Goal: Task Accomplishment & Management: Use online tool/utility

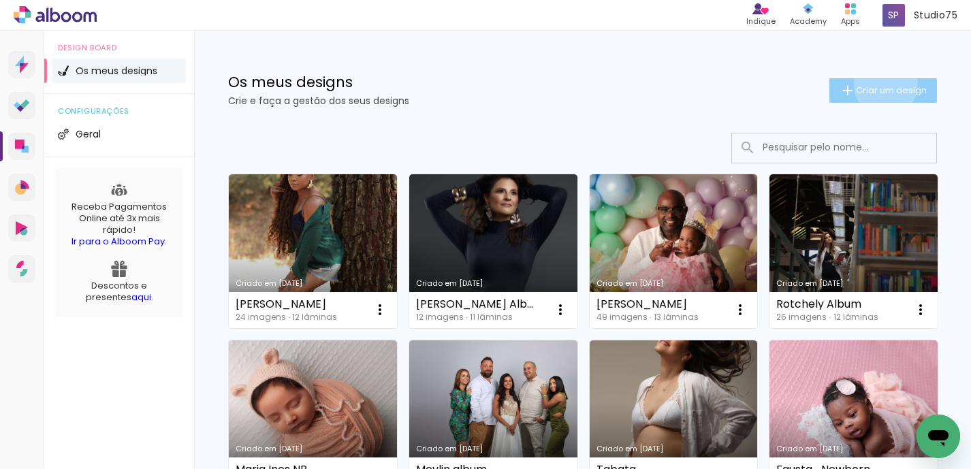
click at [883, 86] on span "Criar um design" at bounding box center [891, 90] width 71 height 9
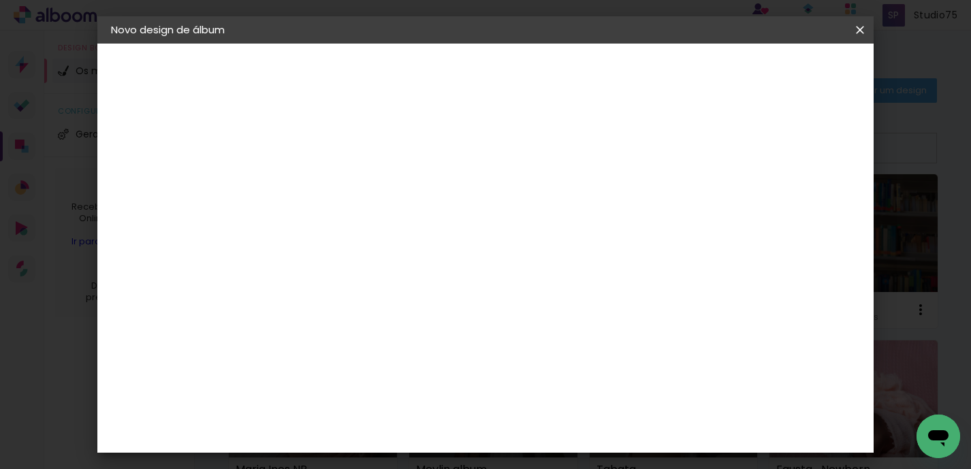
click at [334, 187] on input at bounding box center [334, 182] width 0 height 21
type input "luzdosol"
type paper-input "luzdosol"
click at [473, 63] on paper-button "Avançar" at bounding box center [439, 72] width 67 height 23
click at [564, 208] on paper-item "Tamanho Livre" at bounding box center [505, 207] width 118 height 30
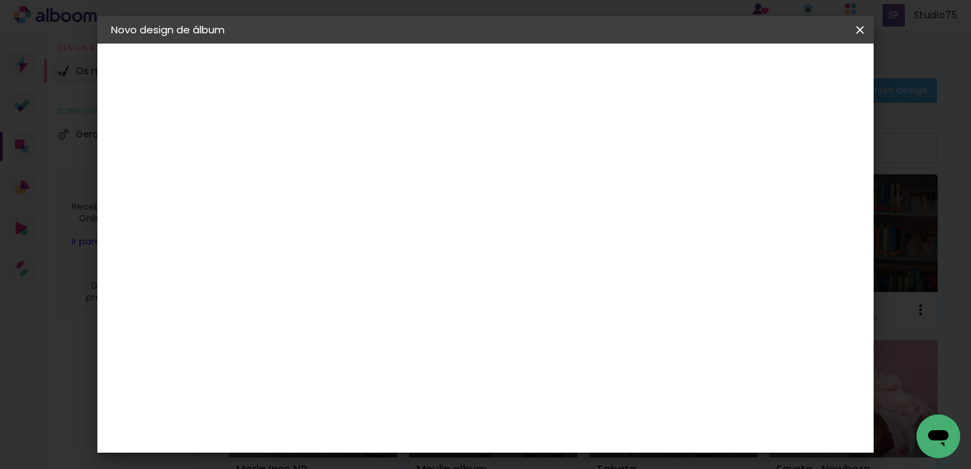
click at [0, 0] on slot "Avançar" at bounding box center [0, 0] width 0 height 0
click at [784, 74] on paper-input-container "5 mm" at bounding box center [811, 78] width 54 height 34
click at [777, 69] on span "Iniciar design" at bounding box center [754, 72] width 62 height 10
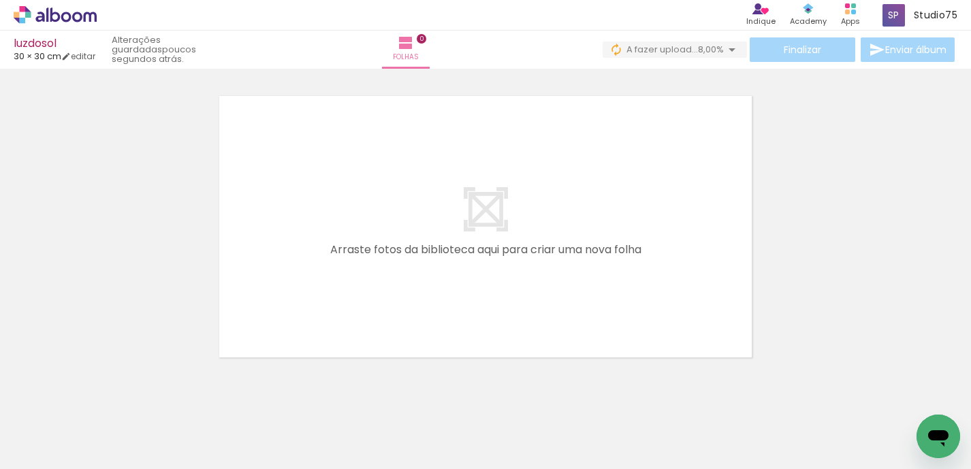
scroll to position [0, 321]
drag, startPoint x: 359, startPoint y: 441, endPoint x: 340, endPoint y: 330, distance: 112.6
click at [340, 330] on quentale-workspace at bounding box center [485, 234] width 971 height 469
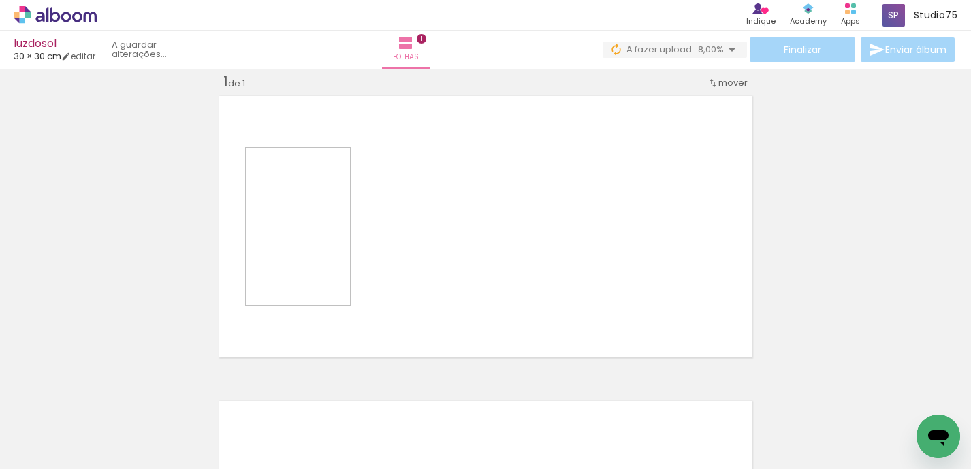
scroll to position [17, 0]
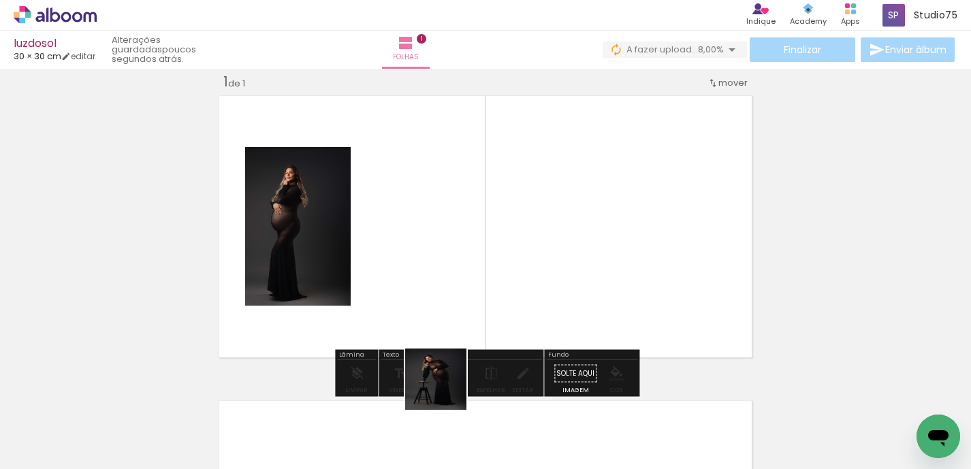
drag, startPoint x: 437, startPoint y: 438, endPoint x: 486, endPoint y: 257, distance: 187.6
click at [486, 257] on quentale-workspace at bounding box center [485, 234] width 971 height 469
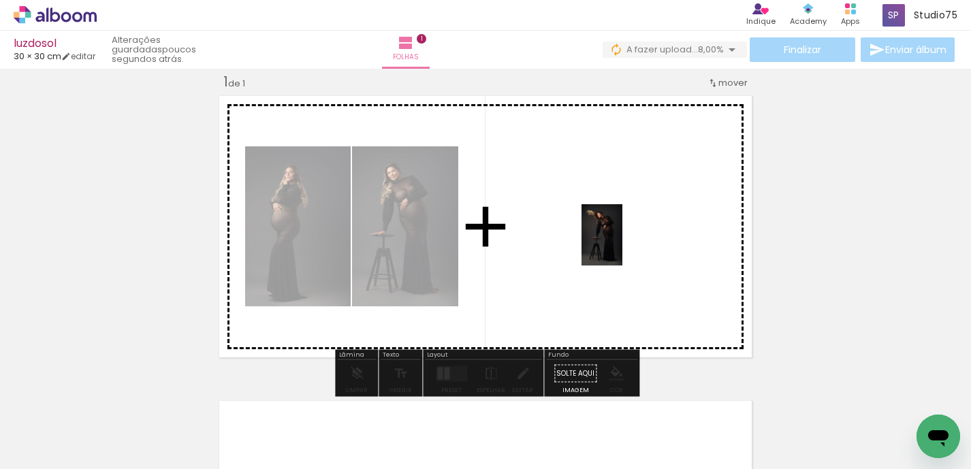
drag, startPoint x: 517, startPoint y: 412, endPoint x: 622, endPoint y: 245, distance: 197.9
click at [622, 245] on quentale-workspace at bounding box center [485, 234] width 971 height 469
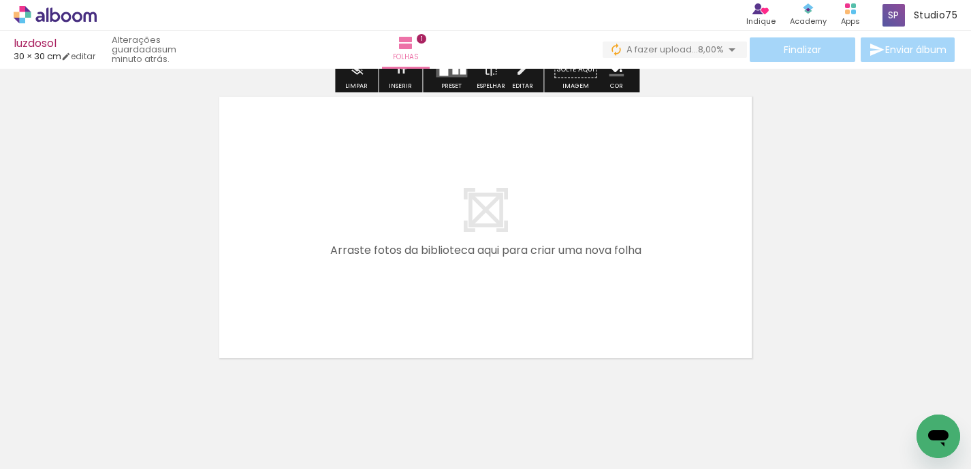
scroll to position [348, 0]
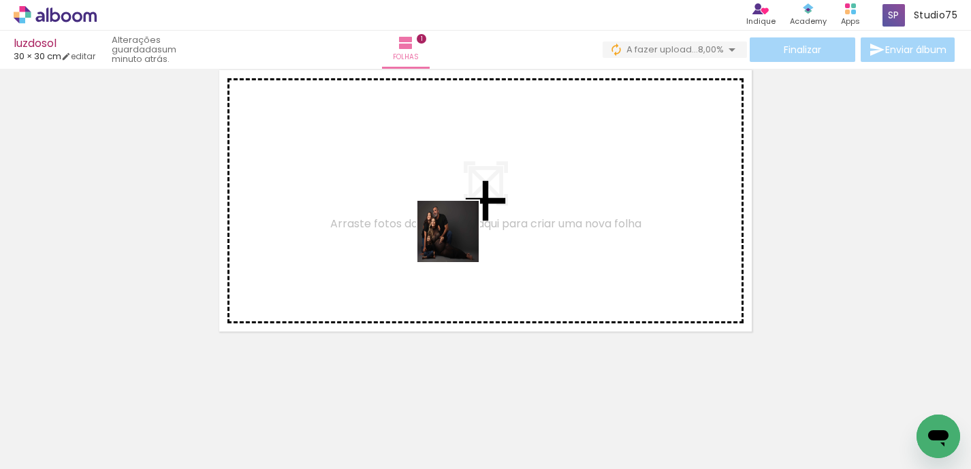
drag, startPoint x: 728, startPoint y: 417, endPoint x: 454, endPoint y: 238, distance: 327.0
click at [454, 238] on quentale-workspace at bounding box center [485, 234] width 971 height 469
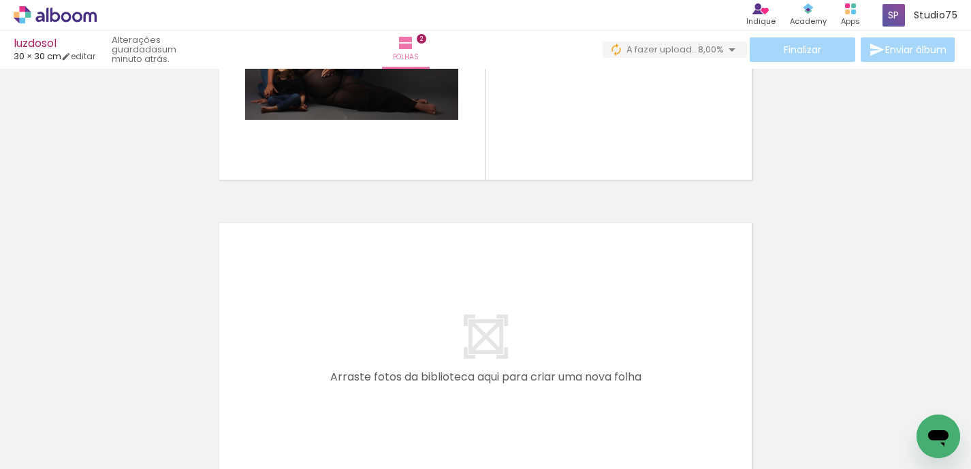
scroll to position [0, 617]
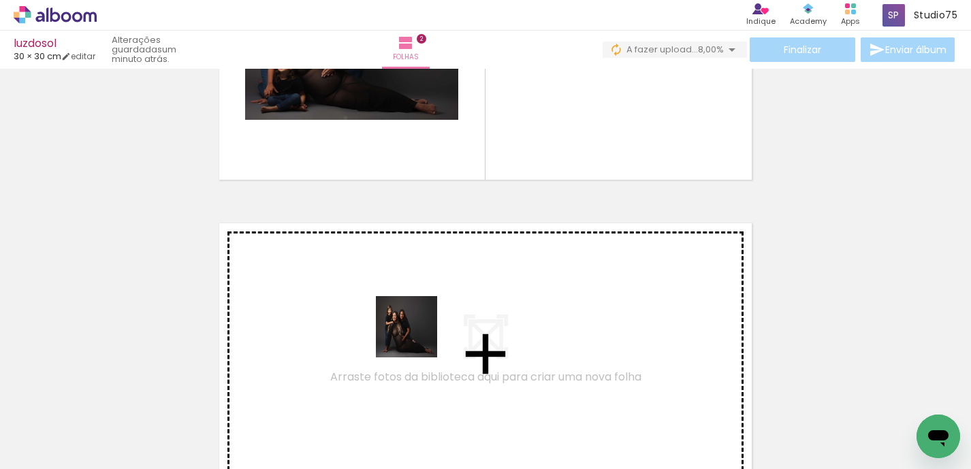
drag, startPoint x: 590, startPoint y: 434, endPoint x: 369, endPoint y: 306, distance: 255.6
click at [369, 306] on quentale-workspace at bounding box center [485, 234] width 971 height 469
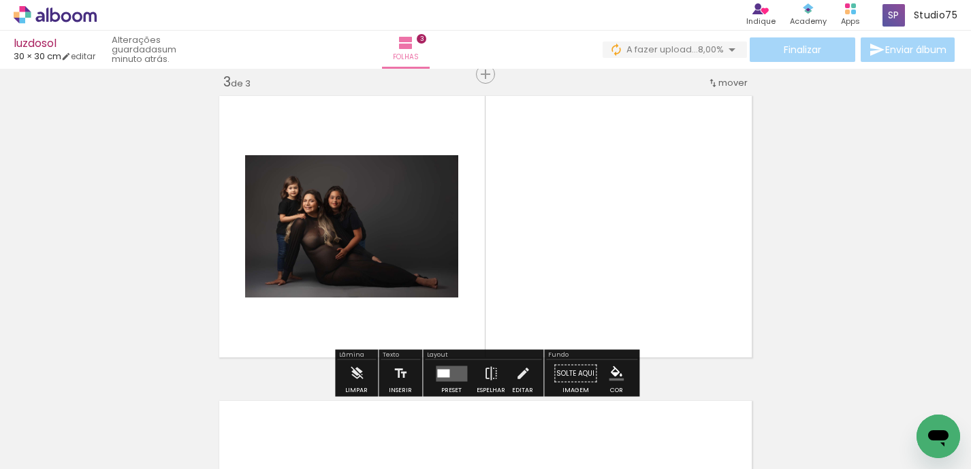
scroll to position [0, 569]
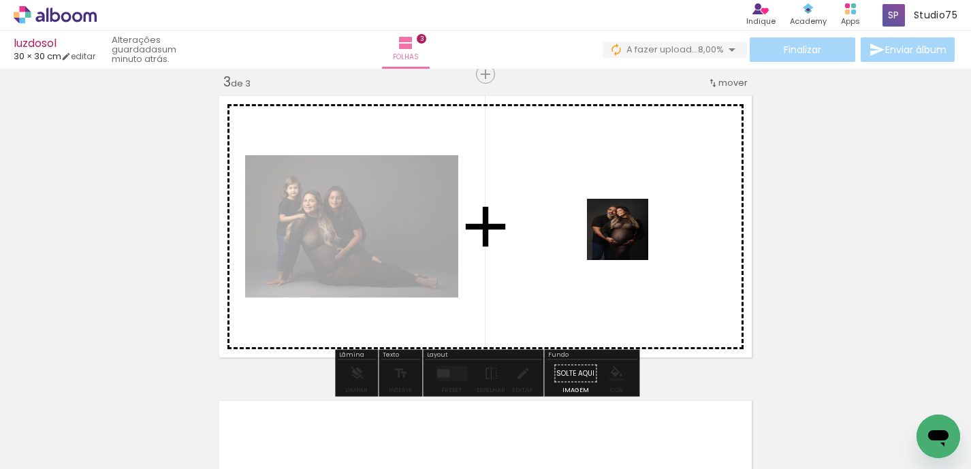
drag, startPoint x: 343, startPoint y: 427, endPoint x: 635, endPoint y: 236, distance: 349.4
click at [635, 236] on quentale-workspace at bounding box center [485, 234] width 971 height 469
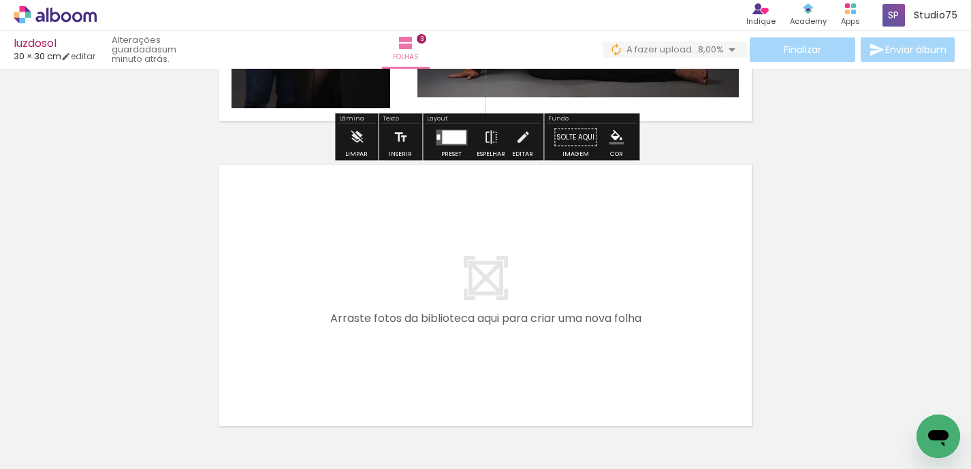
scroll to position [875, 0]
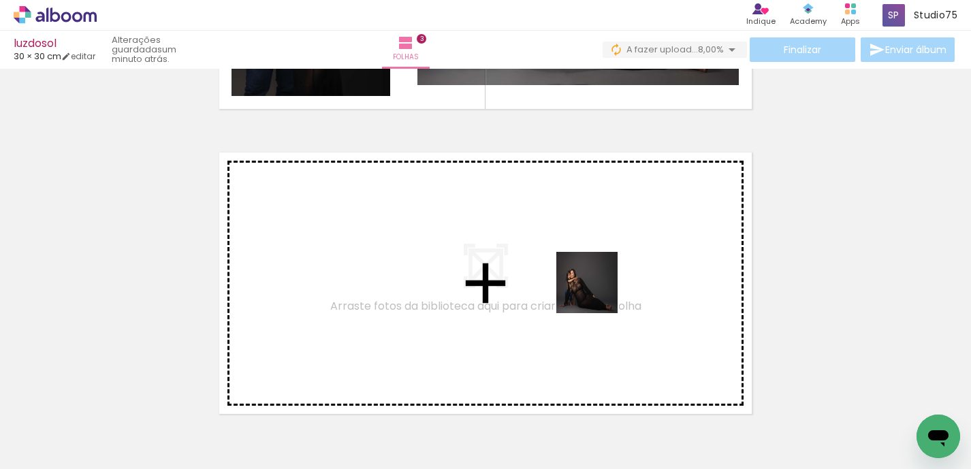
drag, startPoint x: 565, startPoint y: 423, endPoint x: 608, endPoint y: 251, distance: 177.5
click at [608, 251] on quentale-workspace at bounding box center [485, 234] width 971 height 469
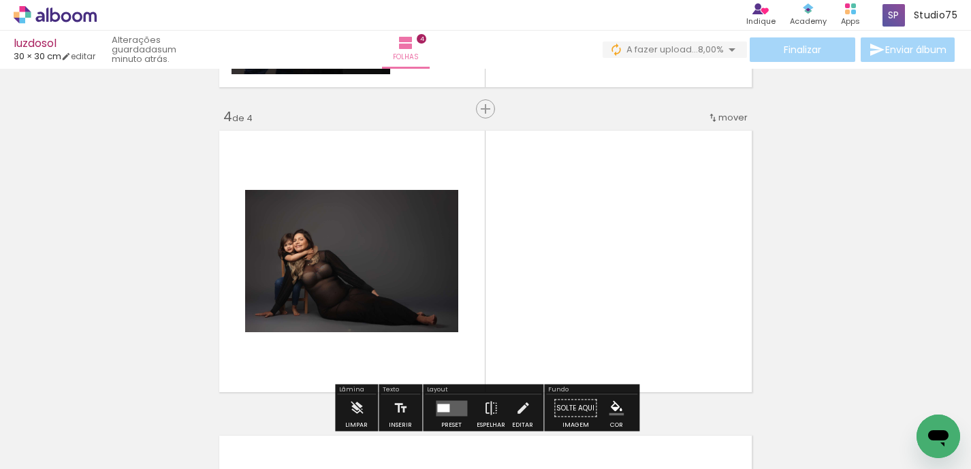
scroll to position [932, 0]
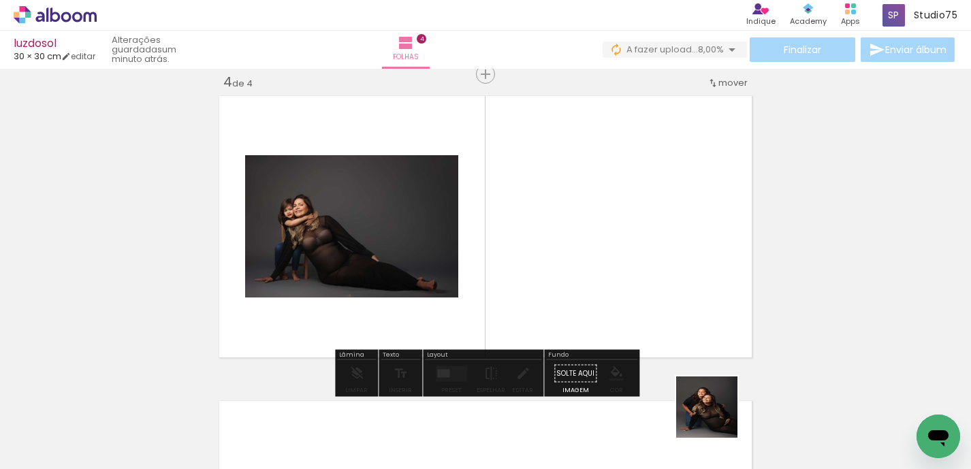
drag, startPoint x: 722, startPoint y: 422, endPoint x: 685, endPoint y: 268, distance: 158.3
click at [685, 268] on quentale-workspace at bounding box center [485, 234] width 971 height 469
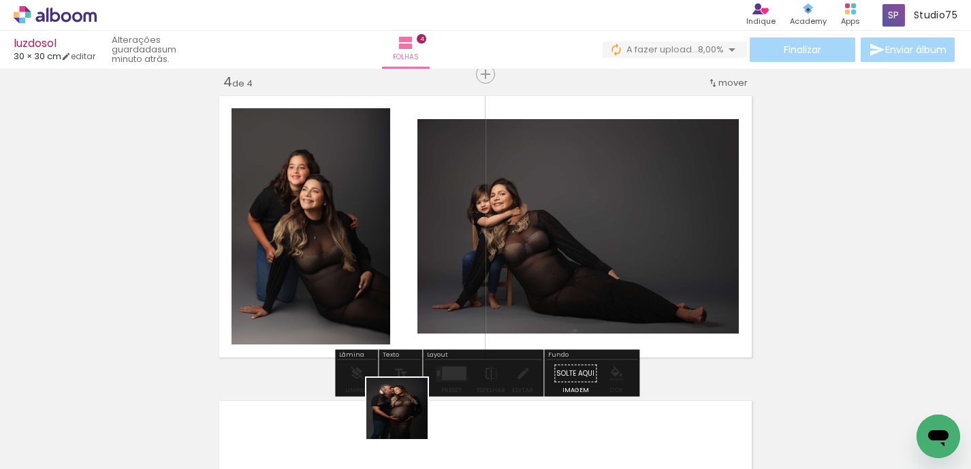
drag, startPoint x: 407, startPoint y: 435, endPoint x: 407, endPoint y: 280, distance: 154.5
click at [407, 280] on quentale-workspace at bounding box center [485, 234] width 971 height 469
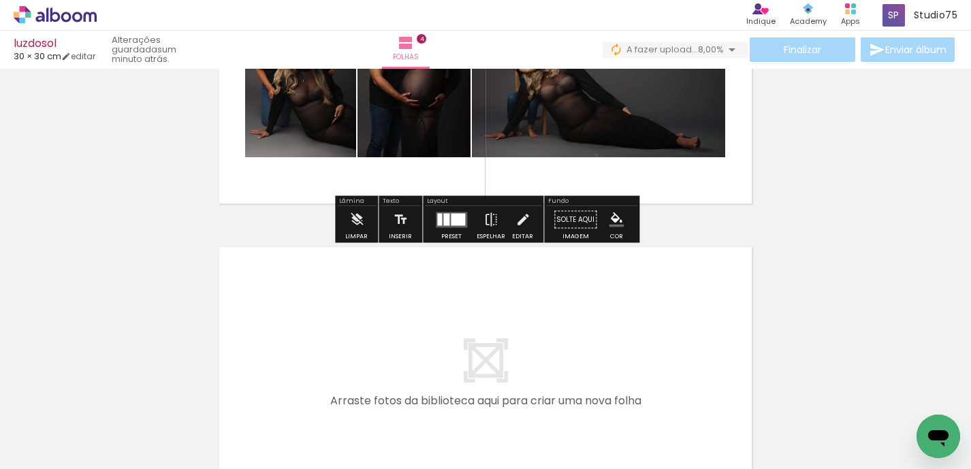
scroll to position [1146, 0]
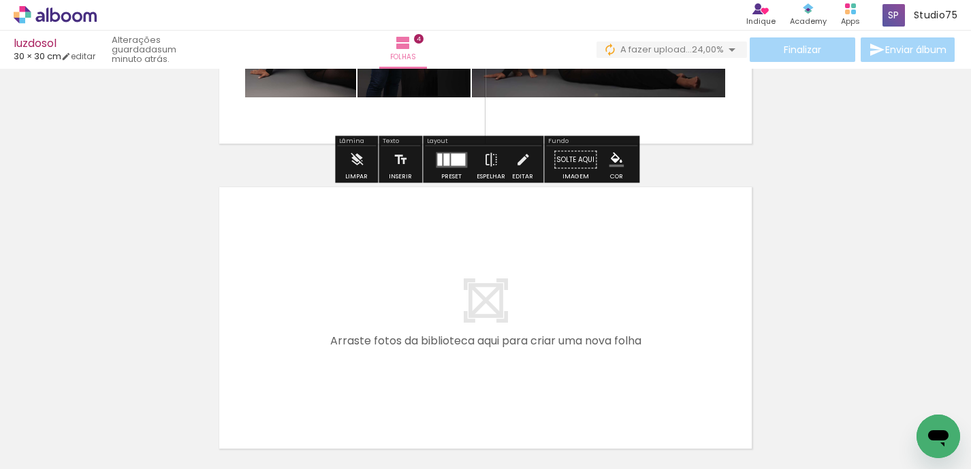
drag, startPoint x: 788, startPoint y: 410, endPoint x: 660, endPoint y: 272, distance: 188.3
click at [660, 272] on quentale-workspace at bounding box center [485, 234] width 971 height 469
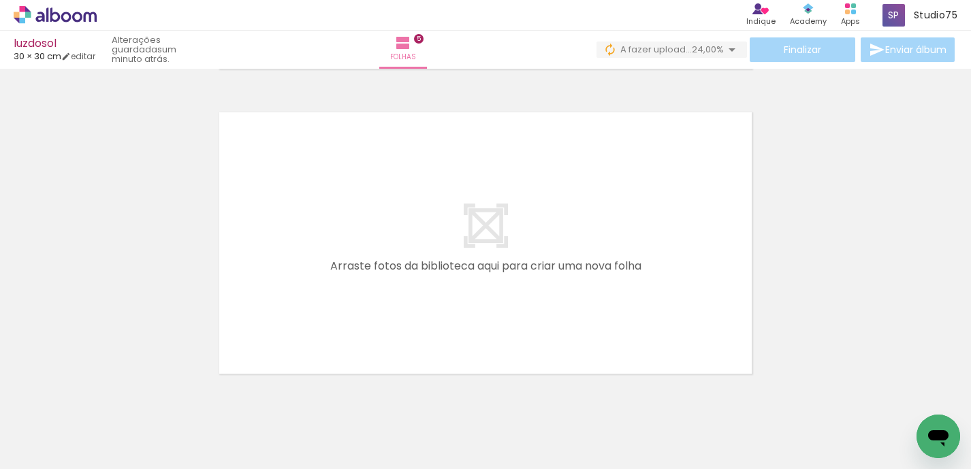
scroll to position [1568, 0]
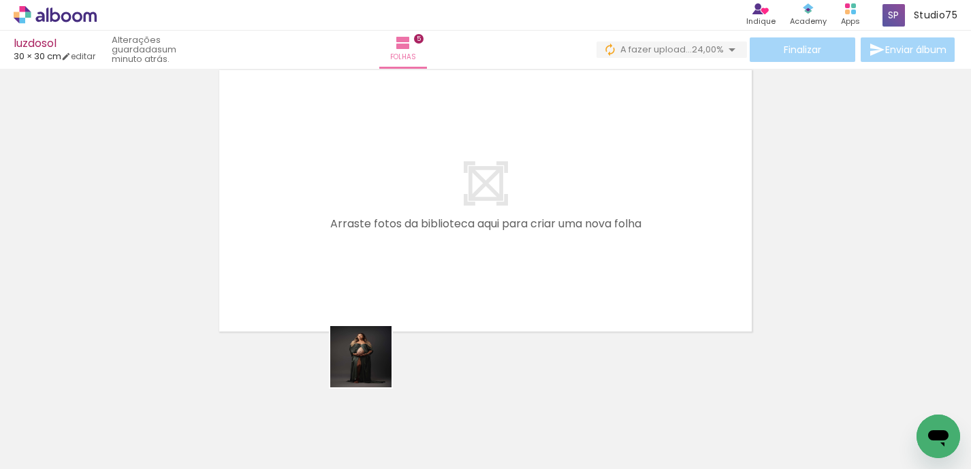
drag, startPoint x: 391, startPoint y: 427, endPoint x: 352, endPoint y: 193, distance: 237.3
click at [352, 193] on quentale-workspace at bounding box center [485, 234] width 971 height 469
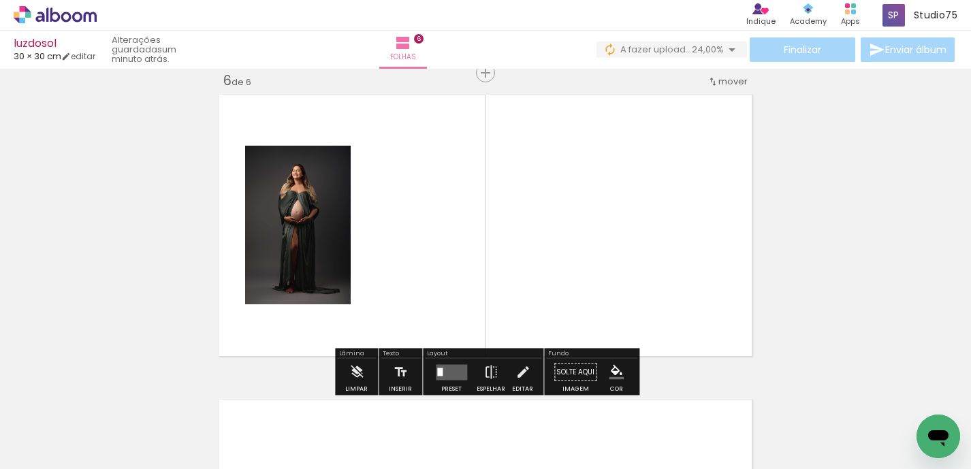
scroll to position [1542, 0]
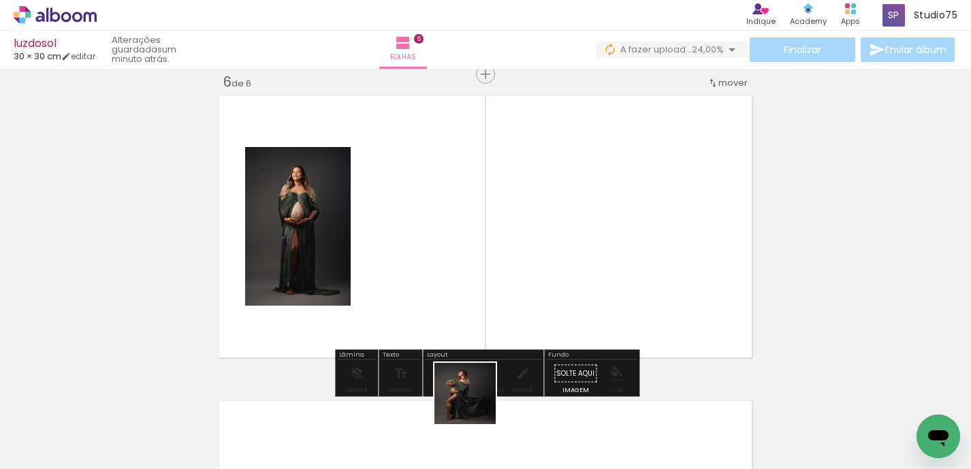
drag, startPoint x: 476, startPoint y: 412, endPoint x: 476, endPoint y: 263, distance: 149.7
click at [476, 263] on quentale-workspace at bounding box center [485, 234] width 971 height 469
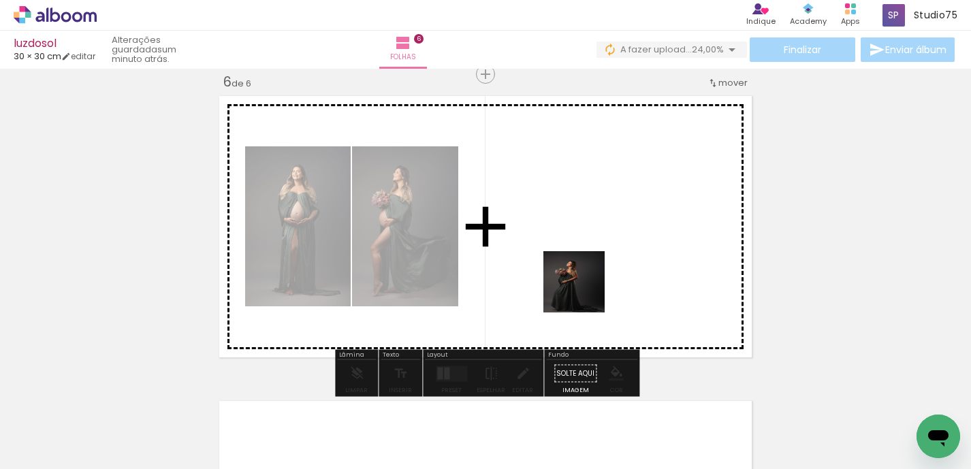
drag, startPoint x: 536, startPoint y: 421, endPoint x: 610, endPoint y: 242, distance: 193.8
click at [610, 242] on quentale-workspace at bounding box center [485, 234] width 971 height 469
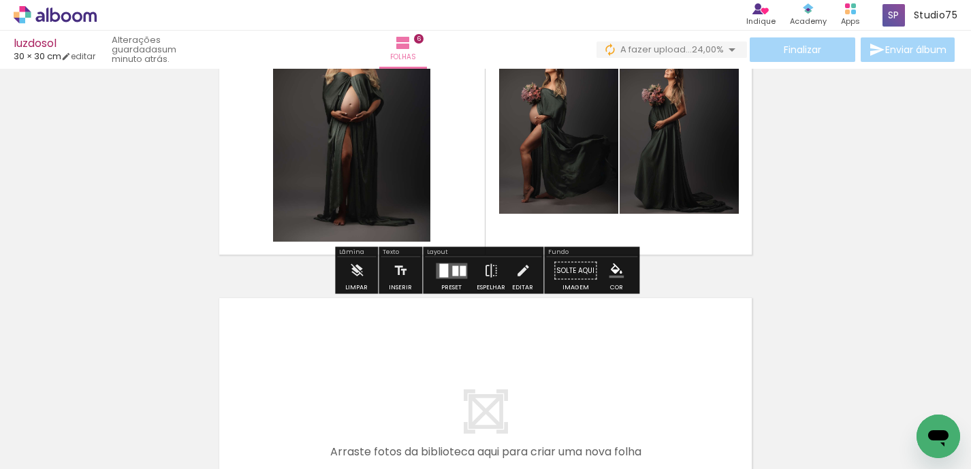
scroll to position [1745, 0]
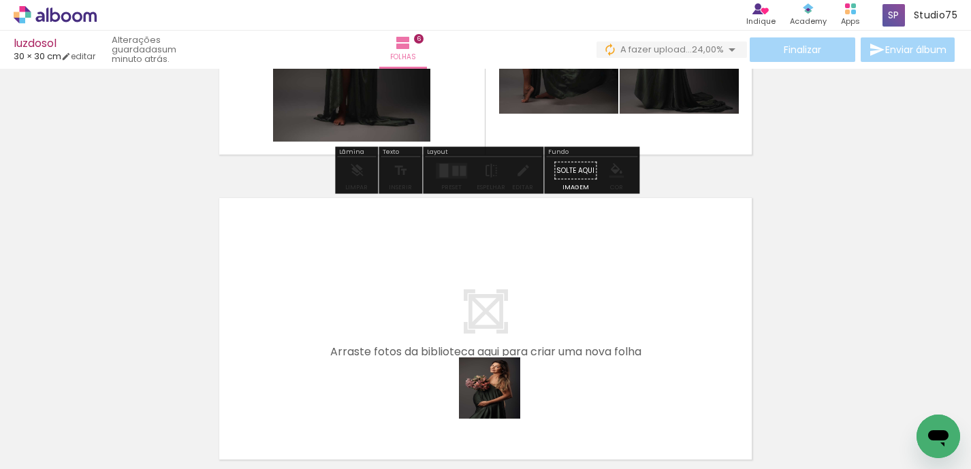
drag, startPoint x: 617, startPoint y: 428, endPoint x: 387, endPoint y: 334, distance: 247.9
click at [387, 334] on quentale-workspace at bounding box center [485, 234] width 971 height 469
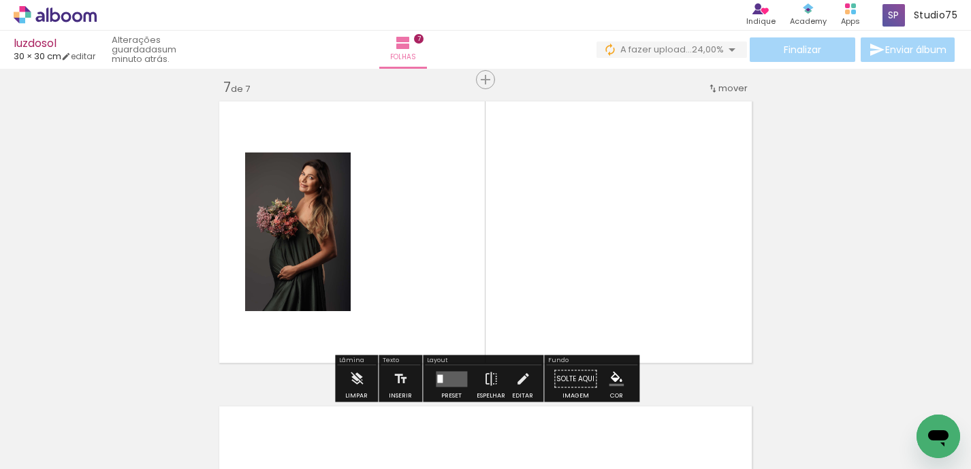
scroll to position [1847, 0]
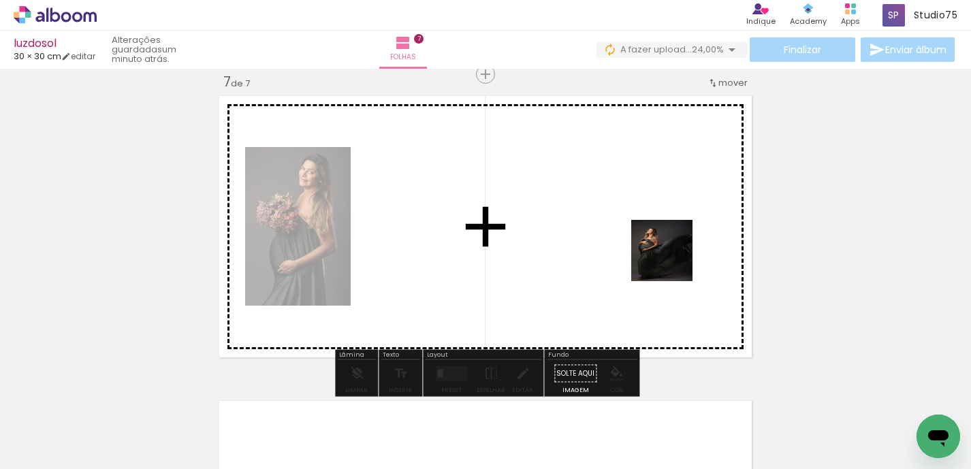
drag, startPoint x: 697, startPoint y: 424, endPoint x: 672, endPoint y: 259, distance: 166.6
click at [672, 259] on quentale-workspace at bounding box center [485, 234] width 971 height 469
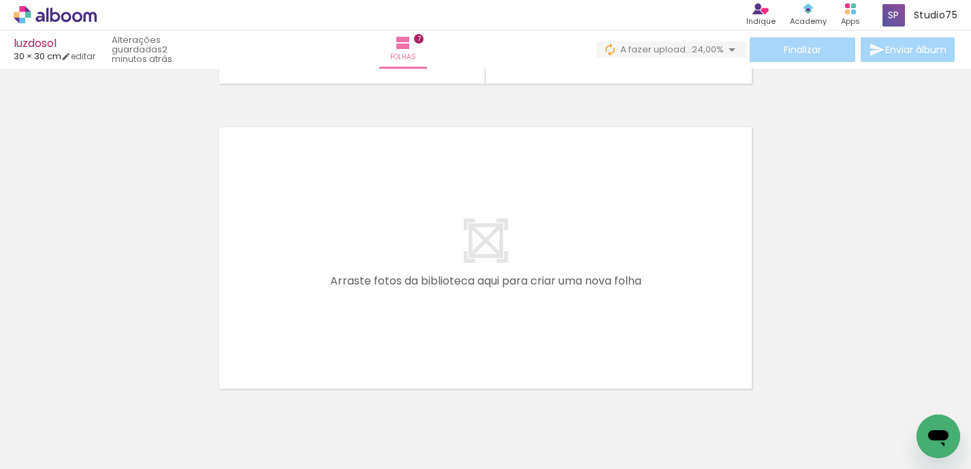
scroll to position [0, 0]
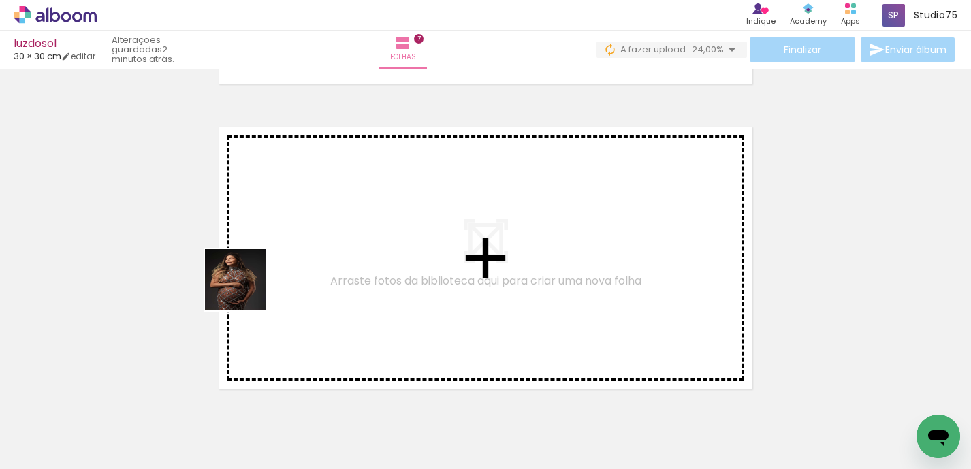
drag, startPoint x: 138, startPoint y: 421, endPoint x: 282, endPoint y: 261, distance: 215.4
click at [282, 261] on quentale-workspace at bounding box center [485, 234] width 971 height 469
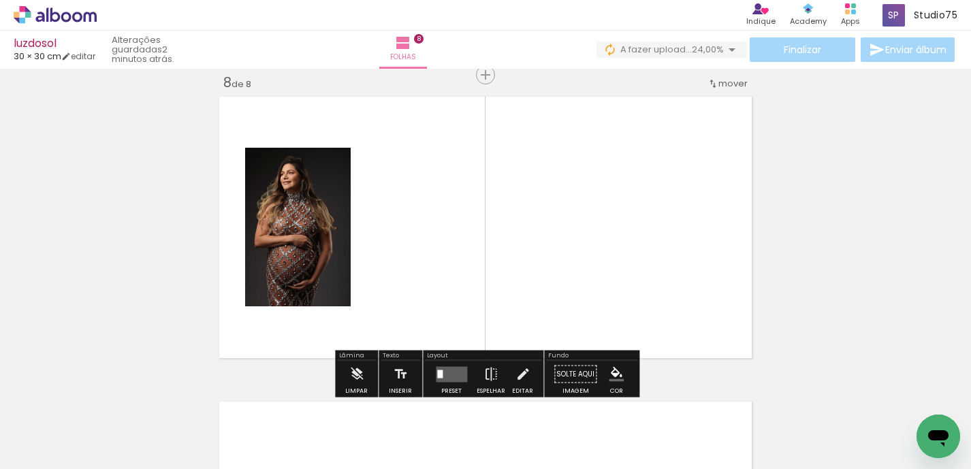
scroll to position [2152, 0]
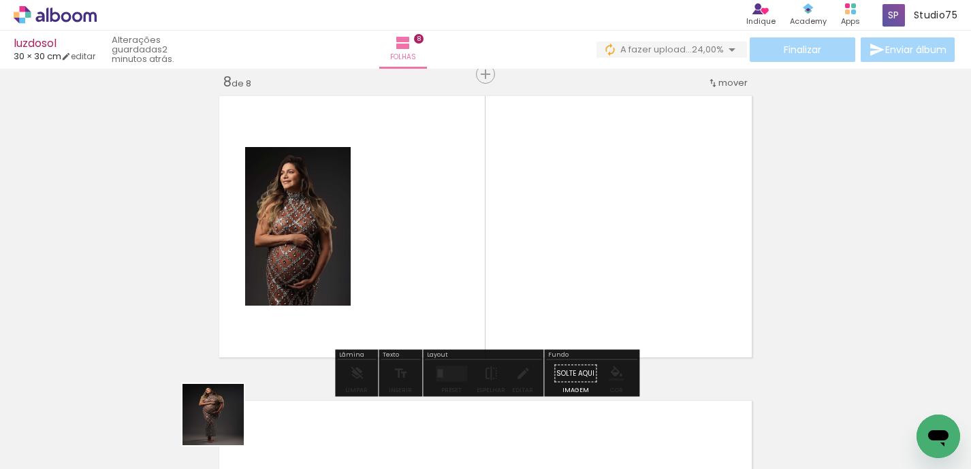
drag, startPoint x: 222, startPoint y: 429, endPoint x: 415, endPoint y: 233, distance: 274.8
click at [415, 233] on quentale-workspace at bounding box center [485, 234] width 971 height 469
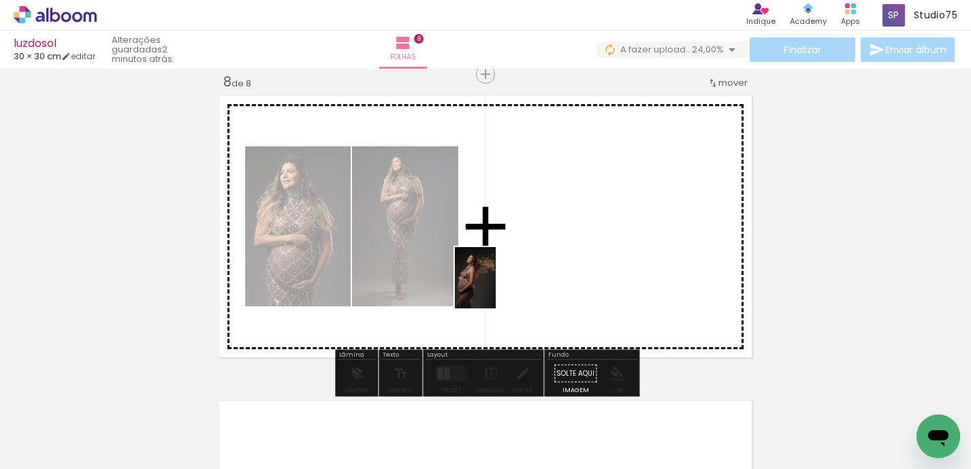
drag, startPoint x: 303, startPoint y: 415, endPoint x: 561, endPoint y: 256, distance: 302.8
click at [561, 256] on quentale-workspace at bounding box center [485, 234] width 971 height 469
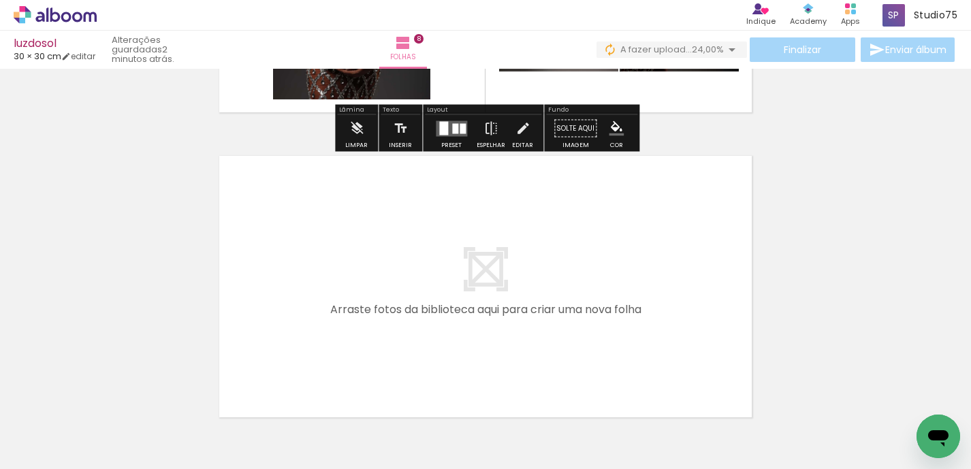
scroll to position [2412, 0]
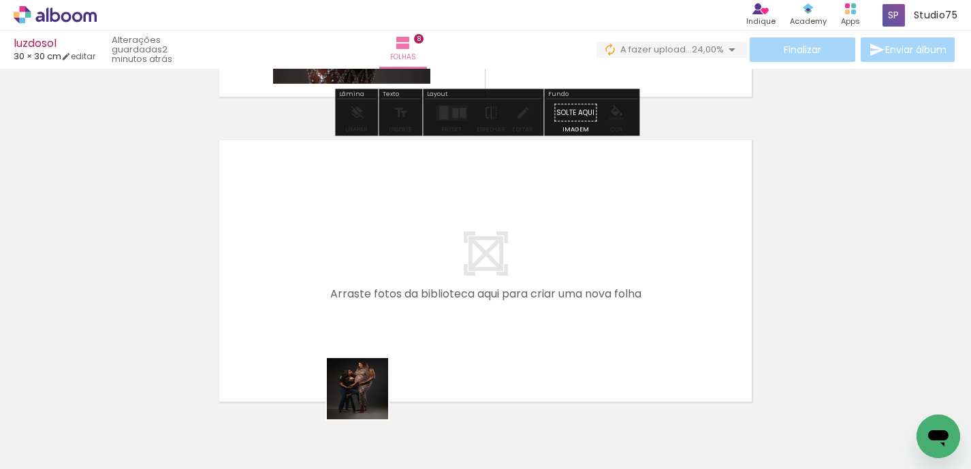
drag, startPoint x: 375, startPoint y: 421, endPoint x: 344, endPoint y: 317, distance: 108.7
click at [344, 317] on quentale-workspace at bounding box center [485, 234] width 971 height 469
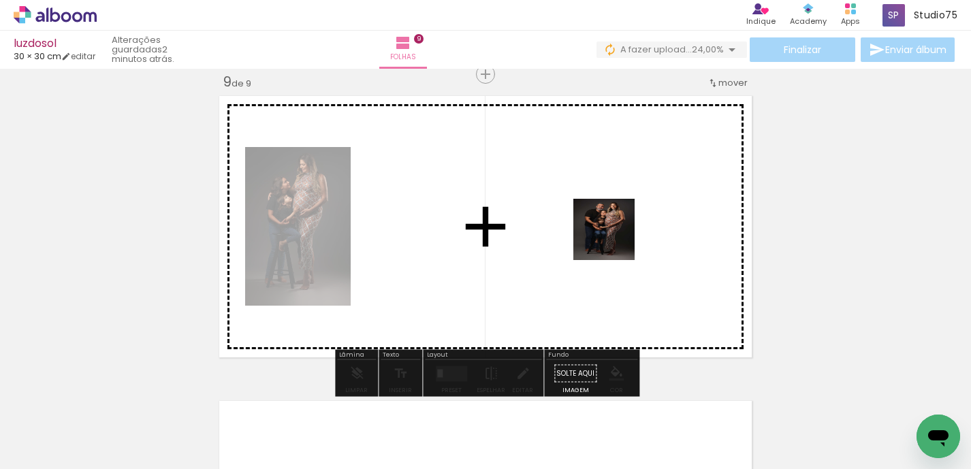
drag, startPoint x: 447, startPoint y: 419, endPoint x: 613, endPoint y: 238, distance: 245.7
click at [613, 238] on quentale-workspace at bounding box center [485, 234] width 971 height 469
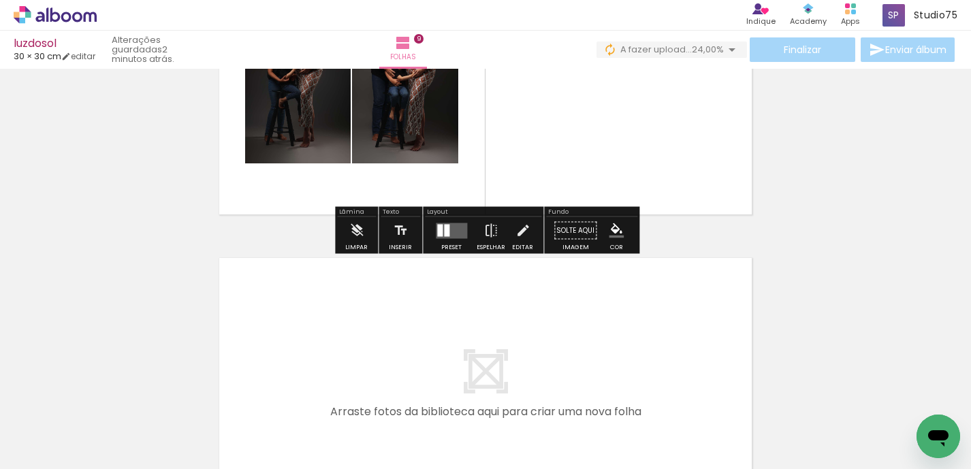
scroll to position [2670, 0]
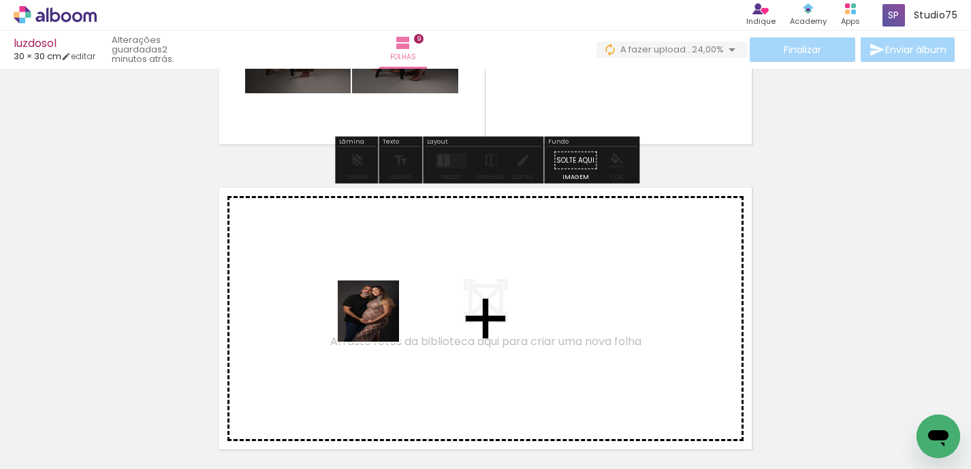
drag, startPoint x: 525, startPoint y: 425, endPoint x: 345, endPoint y: 289, distance: 226.0
click at [345, 289] on quentale-workspace at bounding box center [485, 234] width 971 height 469
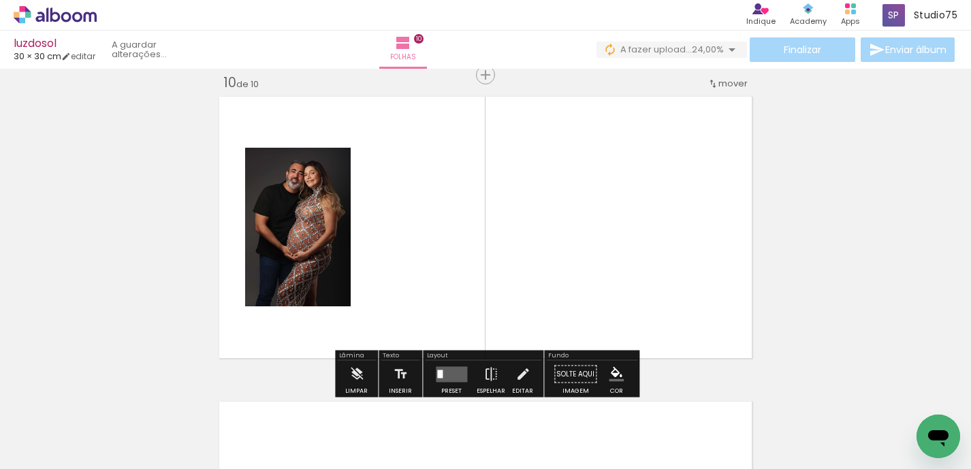
scroll to position [2761, 0]
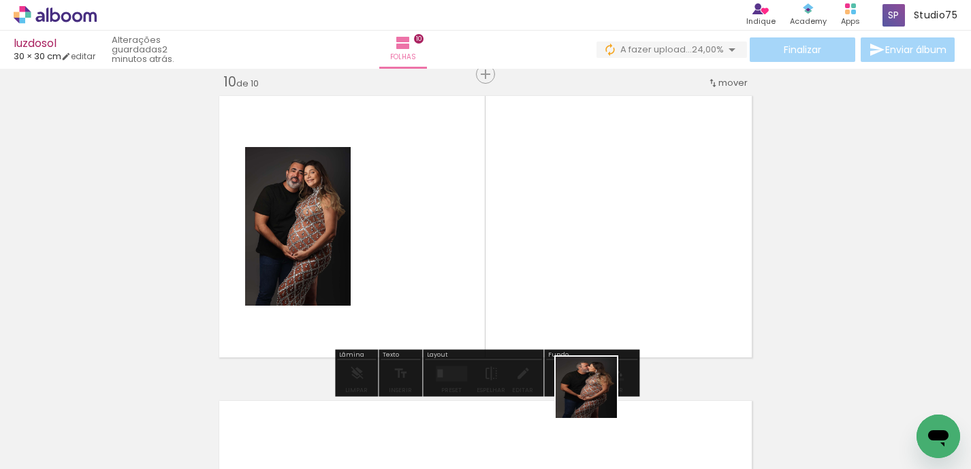
drag, startPoint x: 598, startPoint y: 415, endPoint x: 607, endPoint y: 265, distance: 150.7
click at [607, 265] on quentale-workspace at bounding box center [485, 234] width 971 height 469
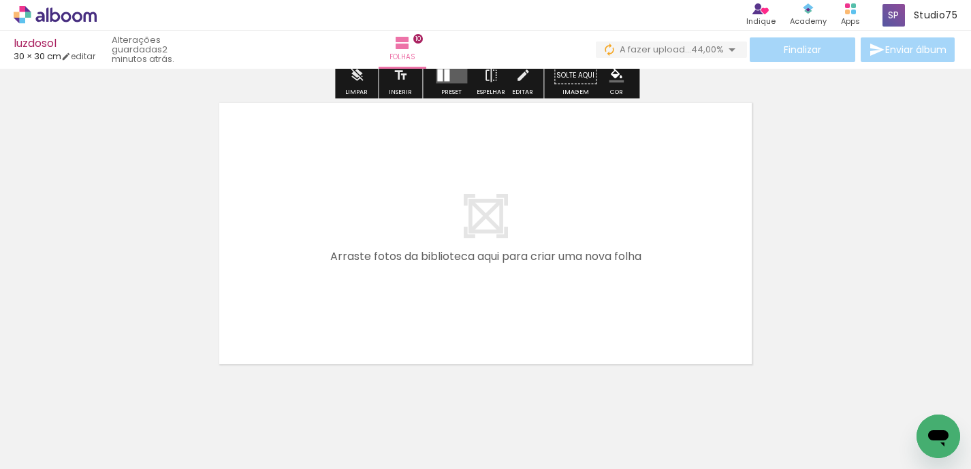
scroll to position [3092, 0]
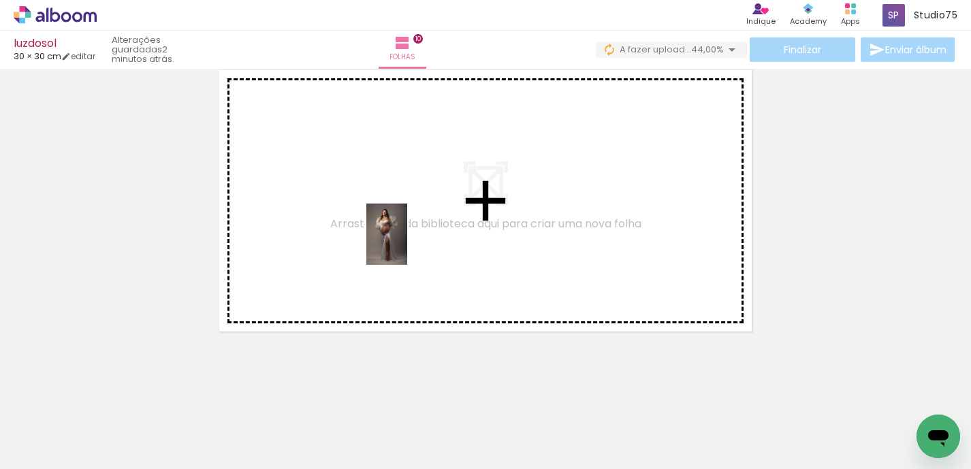
drag, startPoint x: 751, startPoint y: 412, endPoint x: 407, endPoint y: 244, distance: 383.3
click at [407, 244] on quentale-workspace at bounding box center [485, 234] width 971 height 469
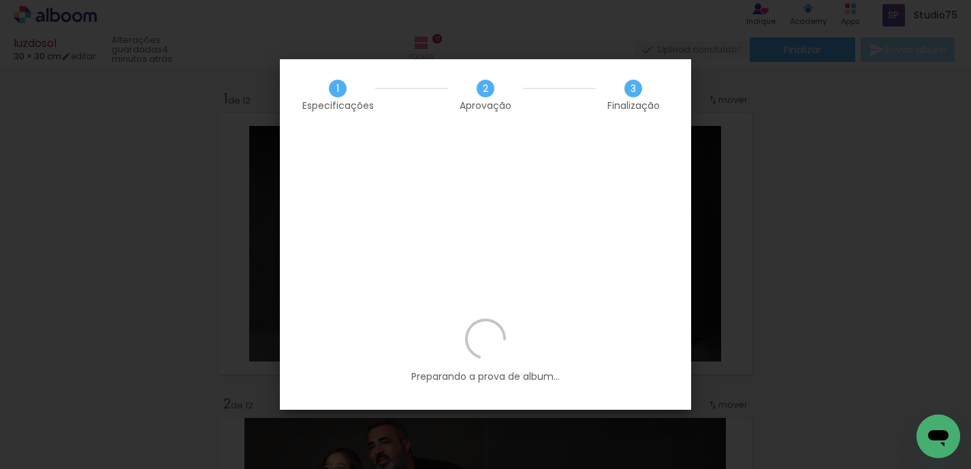
scroll to position [0, 1051]
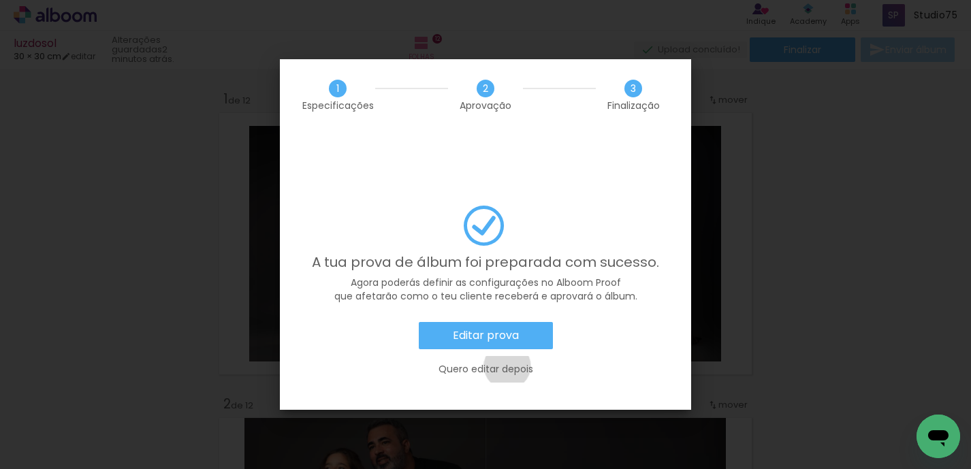
click at [0, 0] on slot "Quero editar depois" at bounding box center [0, 0] width 0 height 0
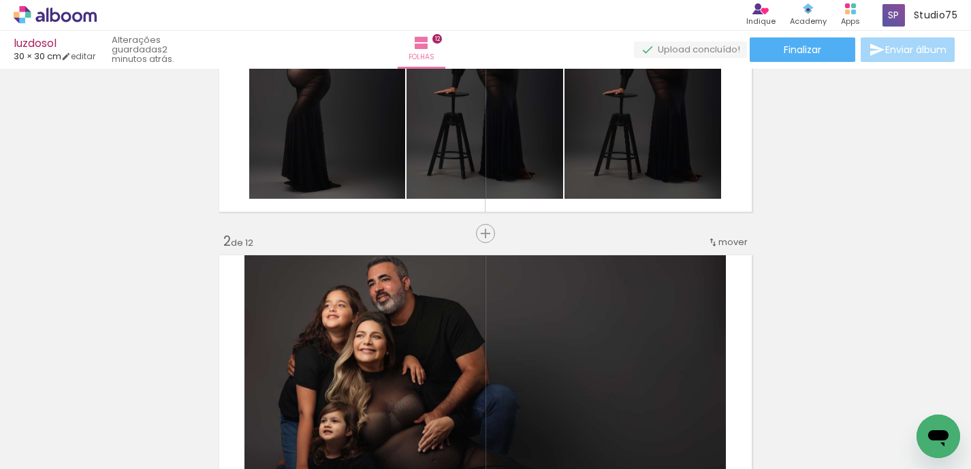
scroll to position [0, 0]
